Goal: Navigation & Orientation: Find specific page/section

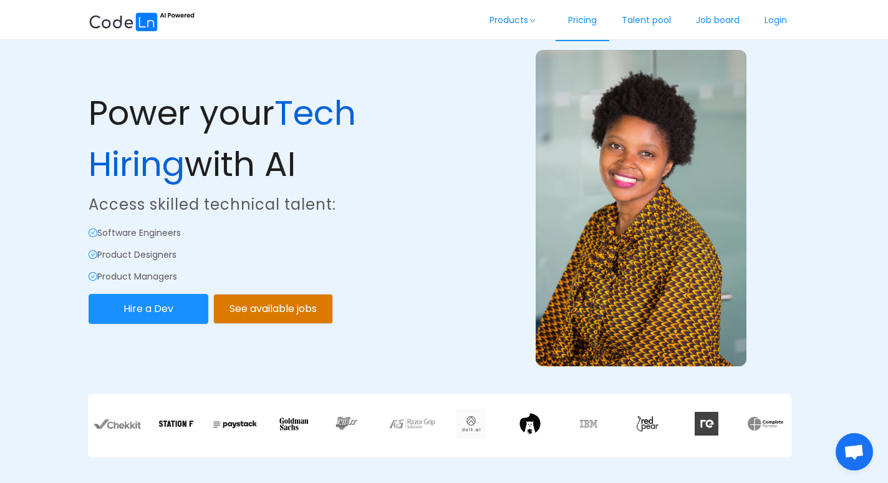
click at [581, 24] on link "Pricing" at bounding box center [583, 20] width 54 height 41
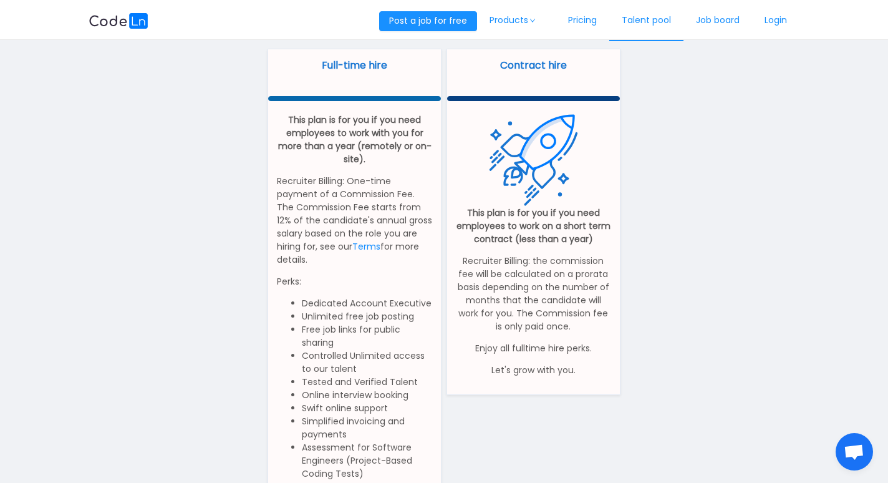
click at [639, 18] on link "Talent pool" at bounding box center [646, 20] width 74 height 41
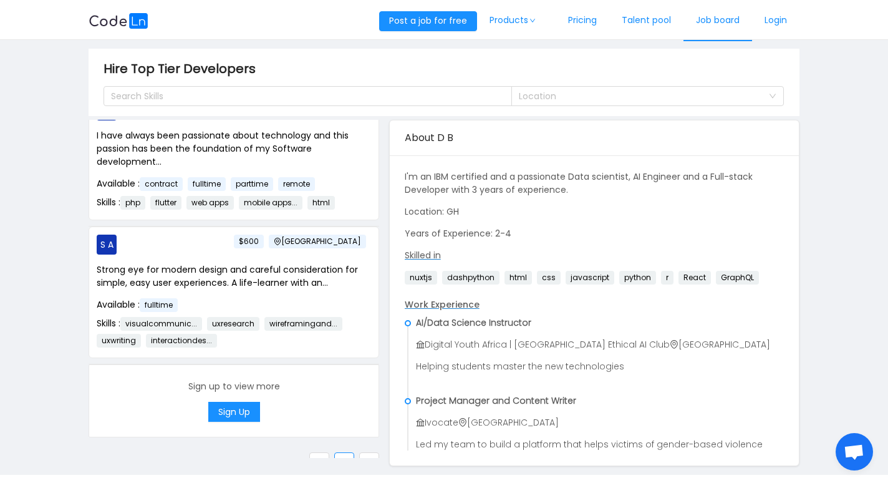
click at [722, 24] on link "Job board" at bounding box center [718, 20] width 69 height 41
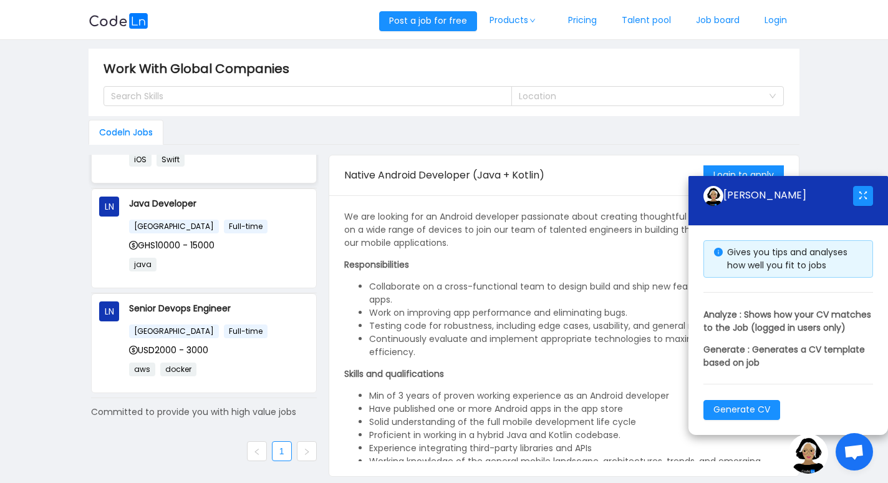
scroll to position [181, 0]
